Goal: Find contact information: Find contact information

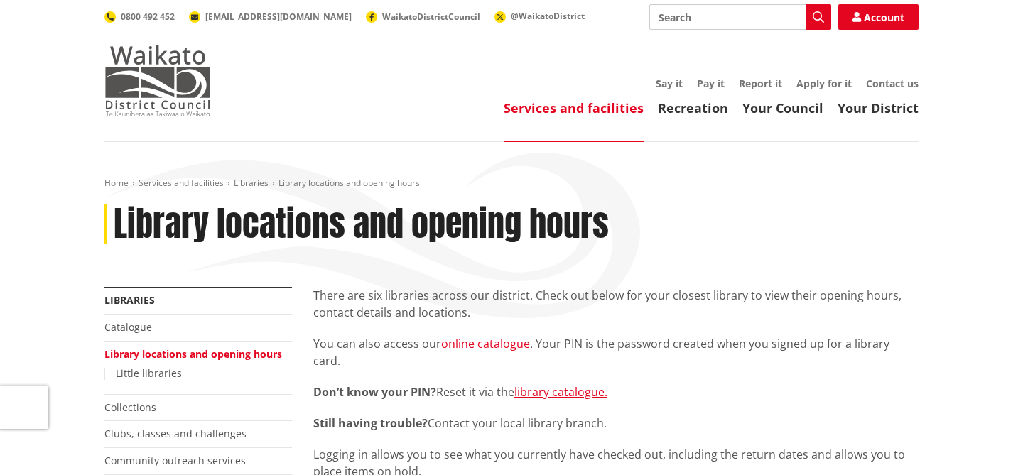
click at [137, 61] on img at bounding box center [157, 80] width 107 height 71
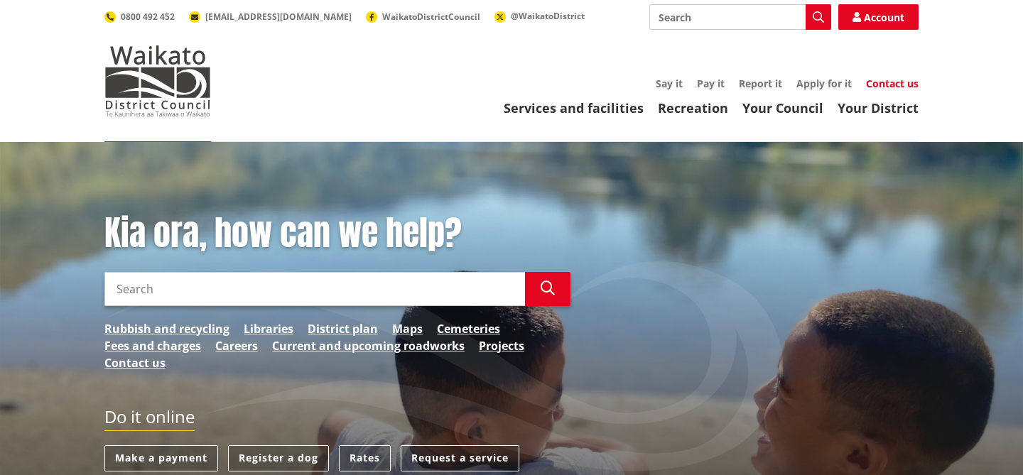
click at [897, 82] on link "Contact us" at bounding box center [892, 83] width 53 height 13
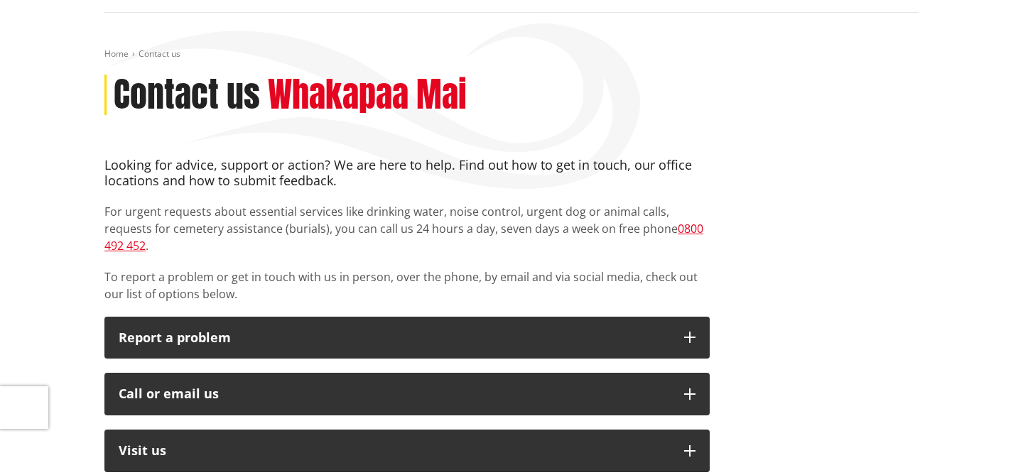
scroll to position [137, 0]
